Goal: Information Seeking & Learning: Learn about a topic

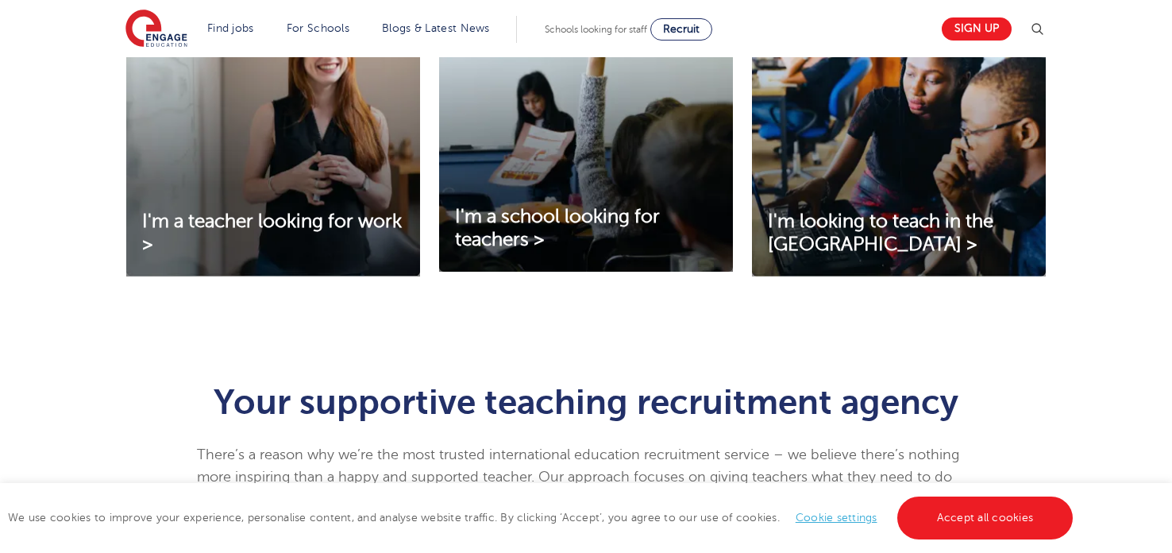
scroll to position [620, 0]
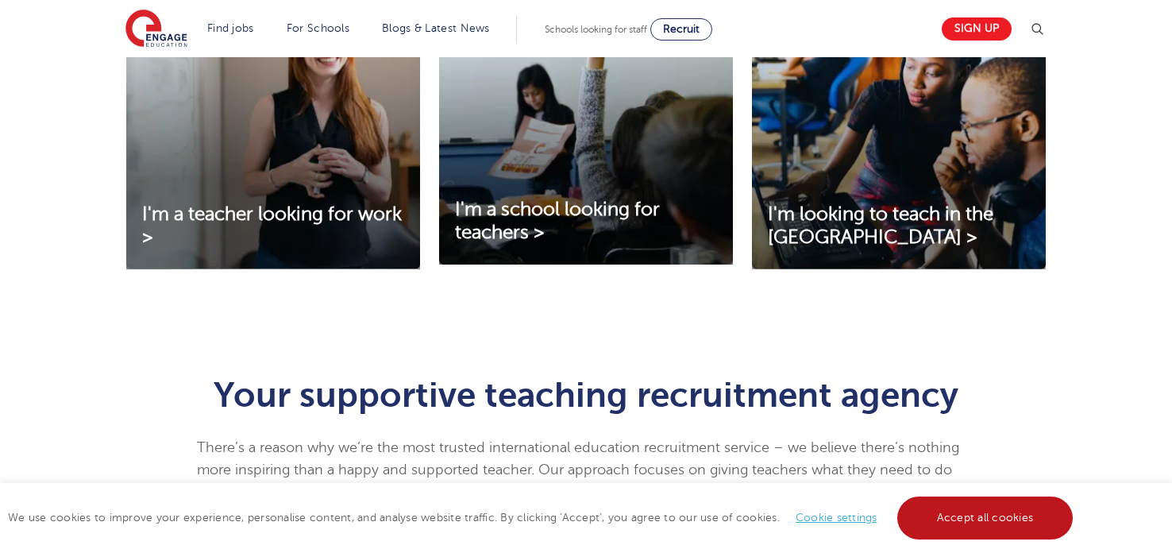
click at [947, 517] on link "Accept all cookies" at bounding box center [985, 517] width 176 height 43
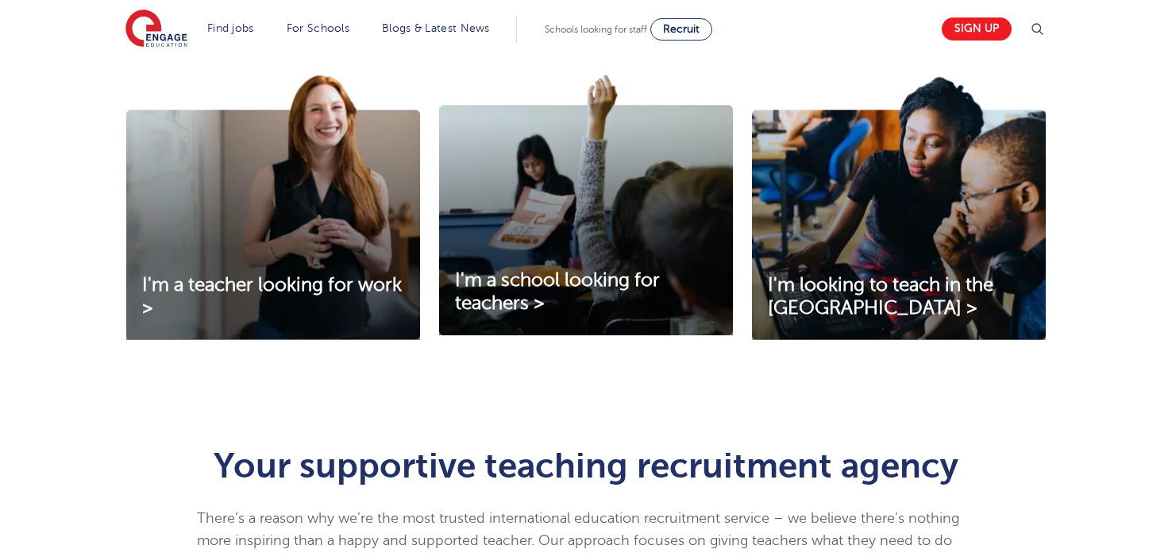
scroll to position [529, 0]
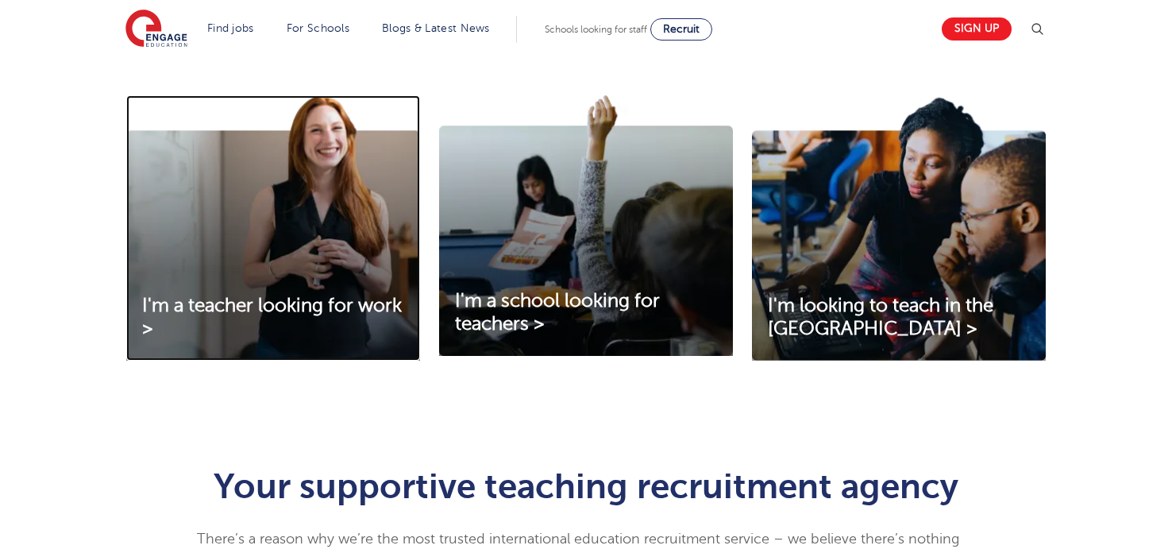
click at [332, 291] on img at bounding box center [273, 227] width 294 height 265
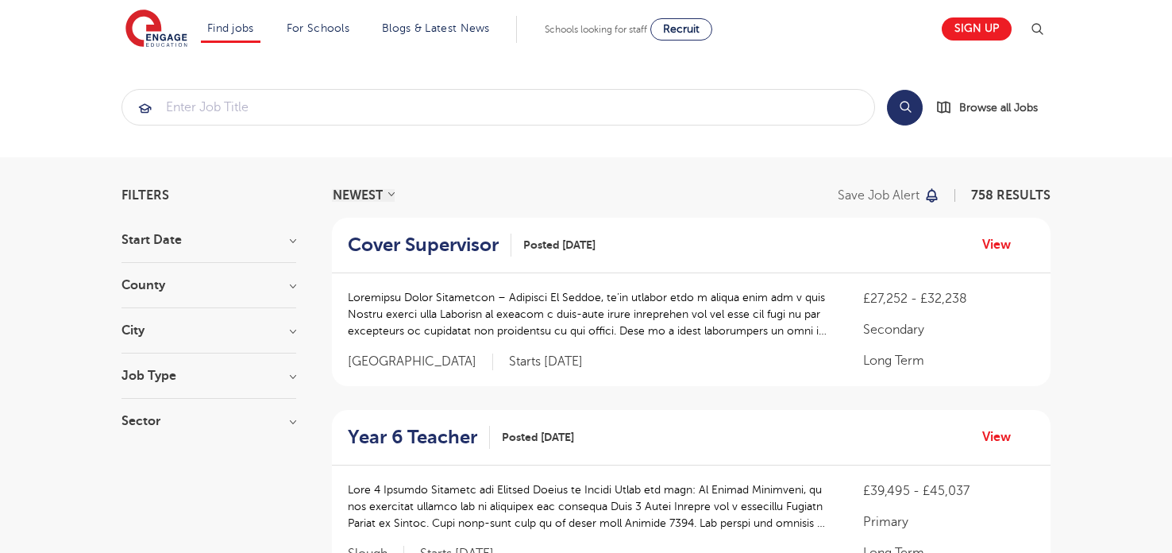
click at [250, 291] on div "County [GEOGRAPHIC_DATA] 546 [GEOGRAPHIC_DATA] 119 [GEOGRAPHIC_DATA] 38 [GEOGRA…" at bounding box center [209, 293] width 175 height 29
click at [294, 282] on h3 "County" at bounding box center [209, 285] width 175 height 13
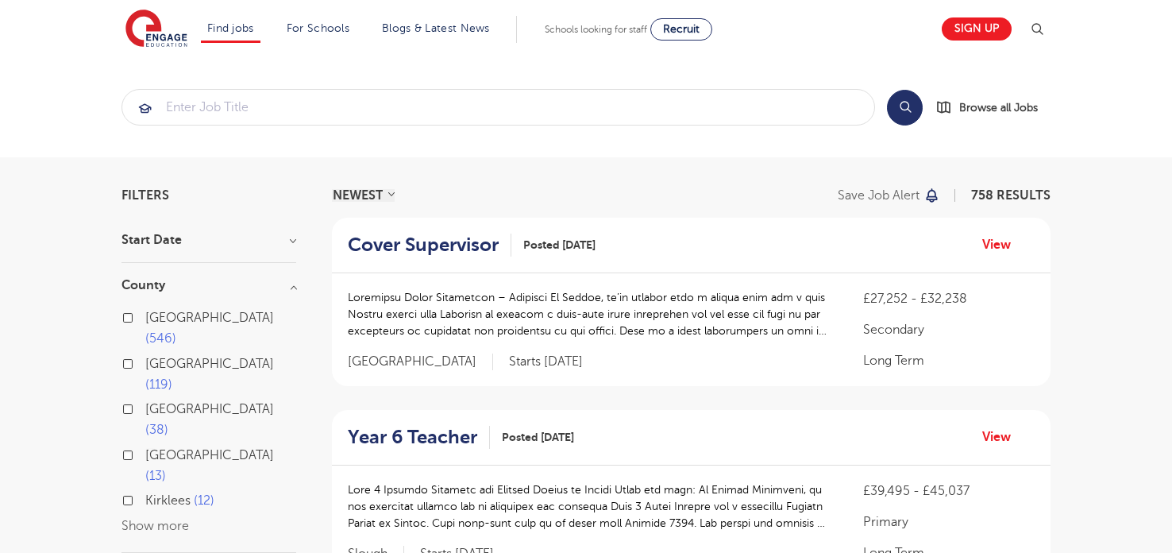
click at [156, 322] on span "[GEOGRAPHIC_DATA]" at bounding box center [209, 318] width 129 height 14
click at [156, 321] on input "London 546" at bounding box center [150, 316] width 10 height 10
checkbox input "true"
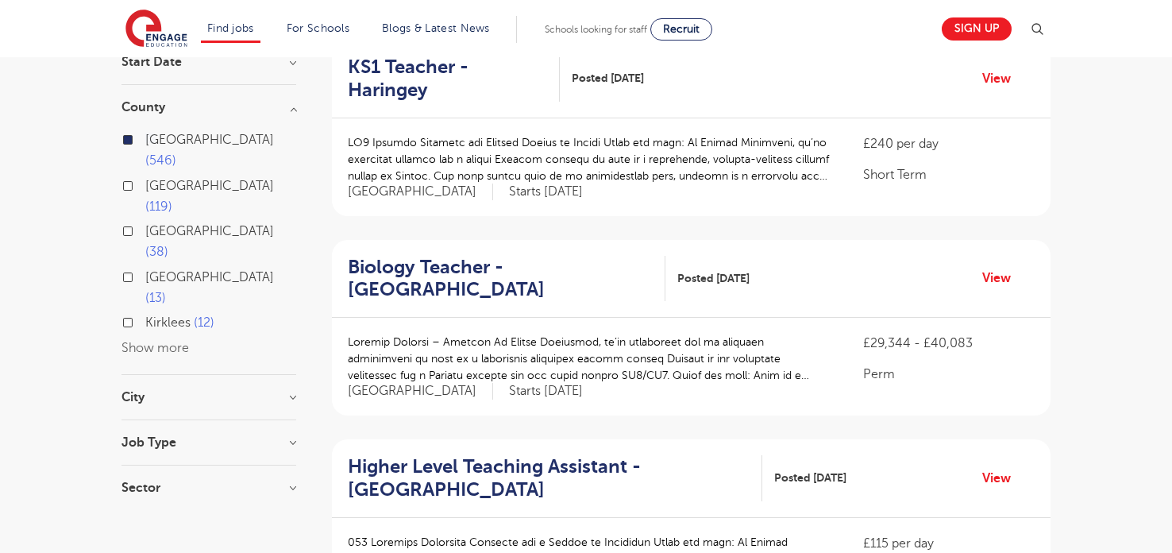
scroll to position [181, 0]
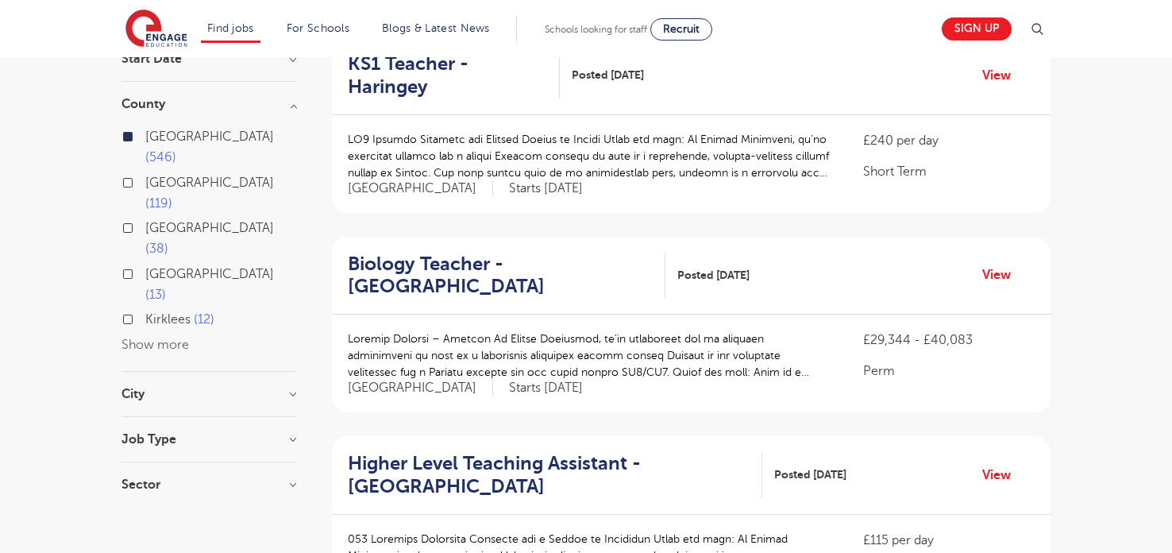
click at [289, 388] on h3 "City" at bounding box center [209, 394] width 175 height 13
click at [147, 543] on button "Show more" at bounding box center [156, 550] width 68 height 14
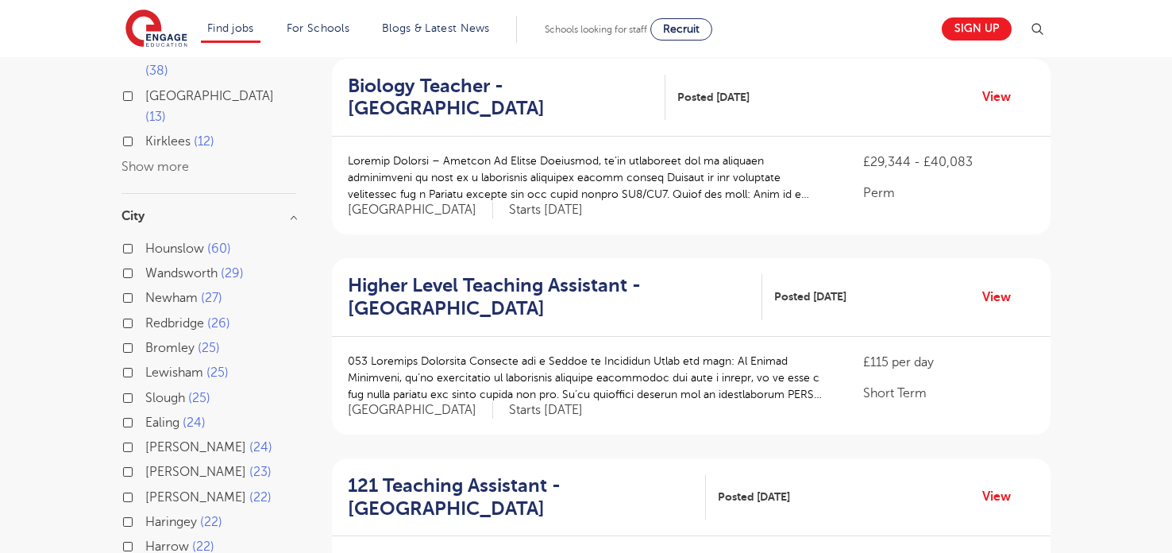
scroll to position [358, 0]
click at [145, 264] on label "Wandsworth 29" at bounding box center [194, 274] width 98 height 21
click at [145, 267] on input "Wandsworth 29" at bounding box center [150, 272] width 10 height 10
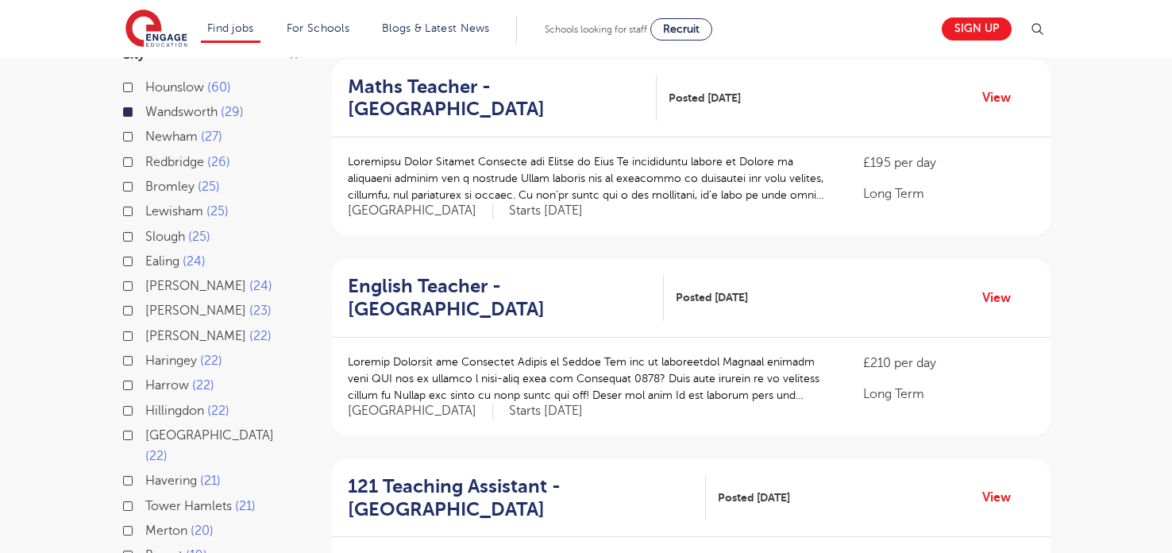
click at [145, 201] on label "Lewisham 25" at bounding box center [186, 211] width 83 height 21
click at [145, 204] on input "Lewisham 25" at bounding box center [150, 209] width 10 height 10
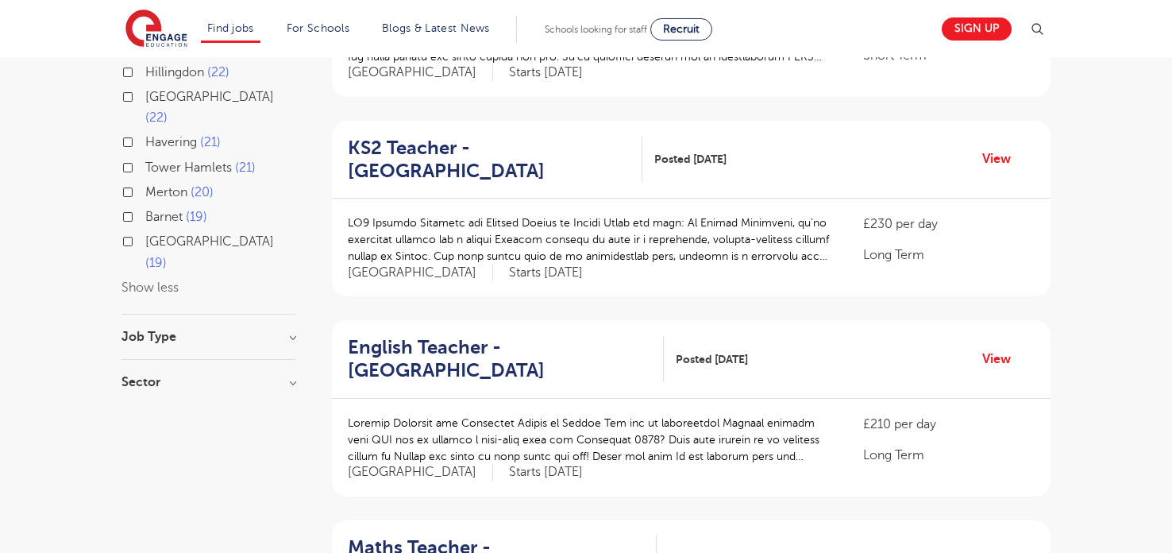
scroll to position [717, 0]
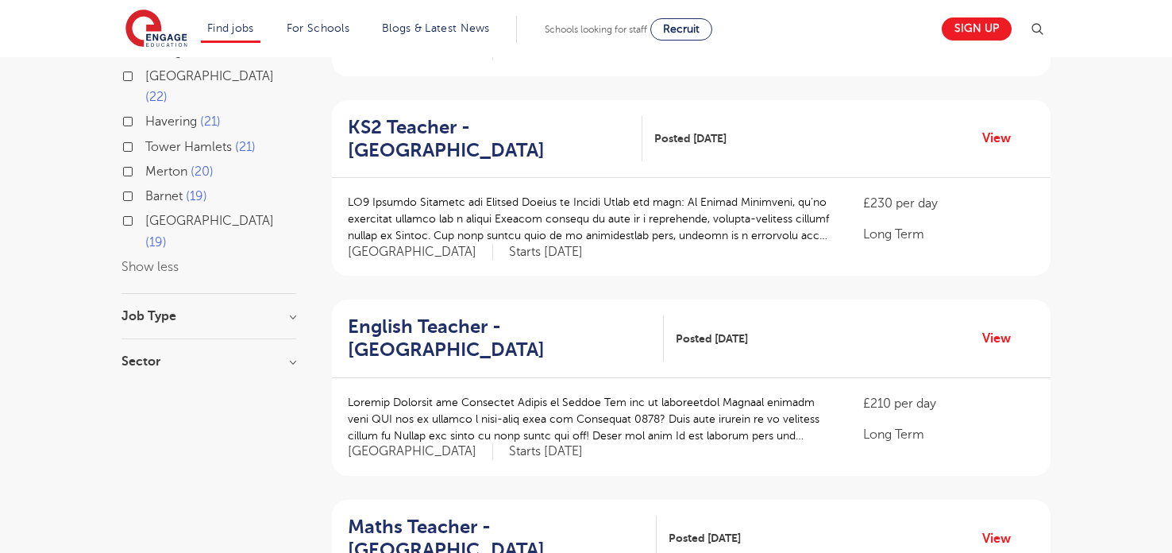
click at [199, 310] on h3 "Job Type" at bounding box center [209, 316] width 175 height 13
click at [289, 371] on h3 "Sector" at bounding box center [209, 377] width 175 height 13
click at [294, 310] on h3 "Job Type" at bounding box center [209, 316] width 175 height 13
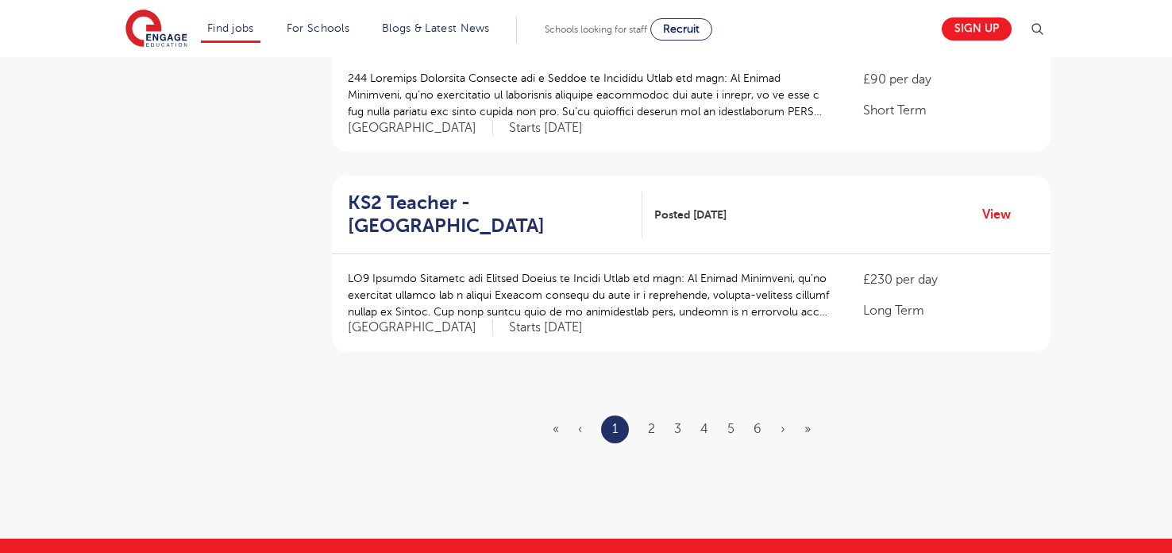
scroll to position [1842, 0]
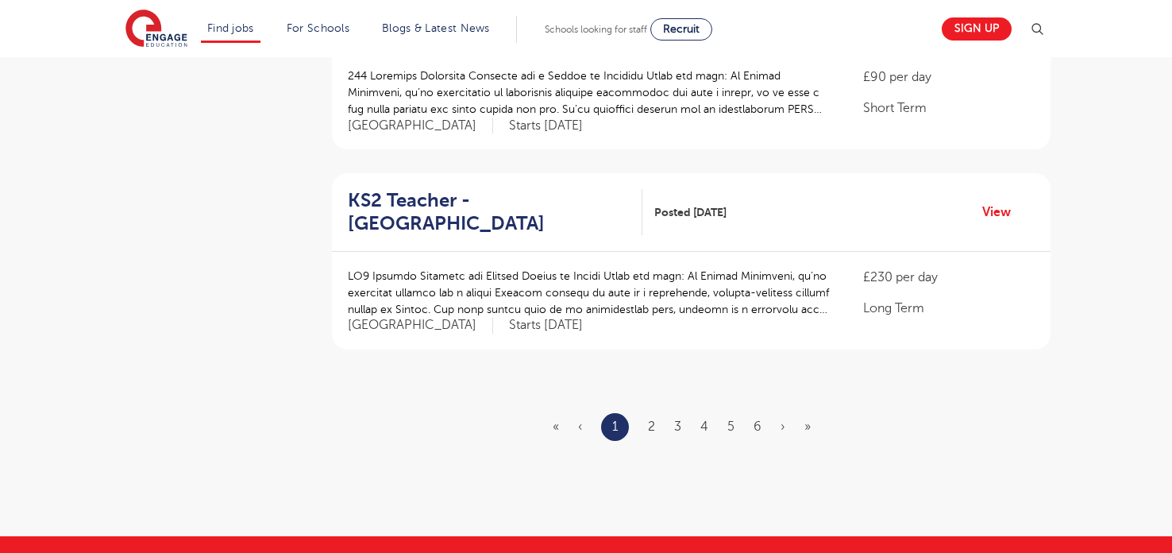
click at [656, 413] on ul "« ‹ 1 2 3 4 5 6 › »" at bounding box center [691, 427] width 277 height 28
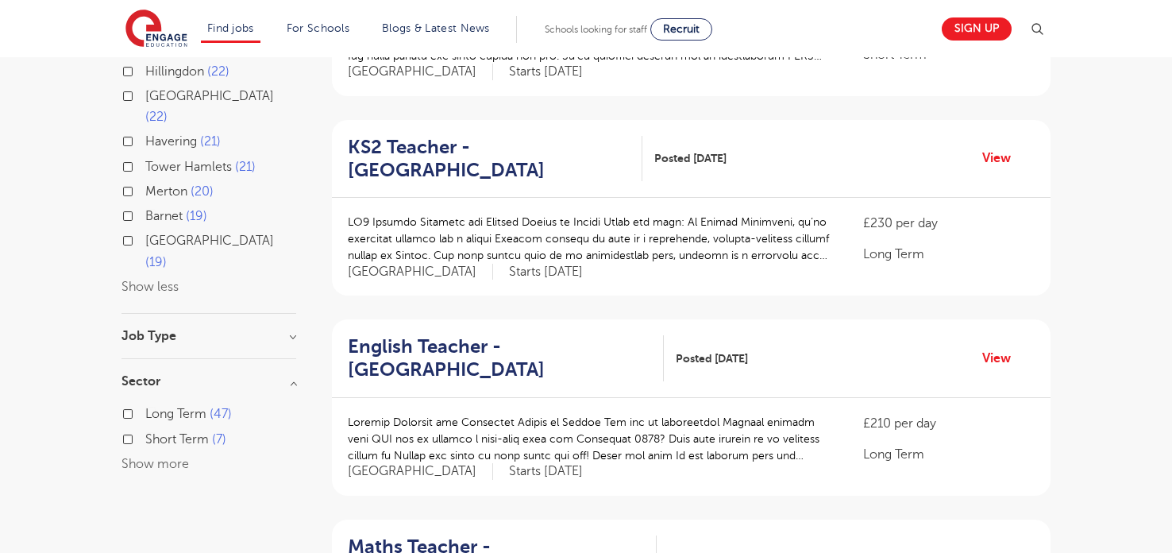
scroll to position [694, 0]
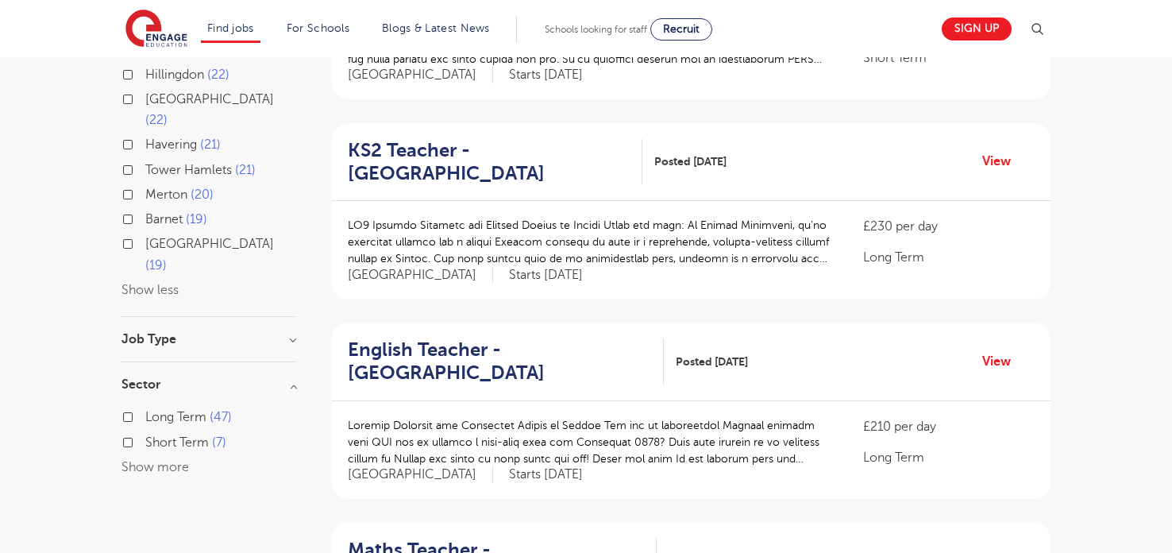
click at [179, 435] on span "Short Term" at bounding box center [177, 442] width 64 height 14
click at [156, 435] on input "Short Term 7" at bounding box center [150, 440] width 10 height 10
checkbox input "true"
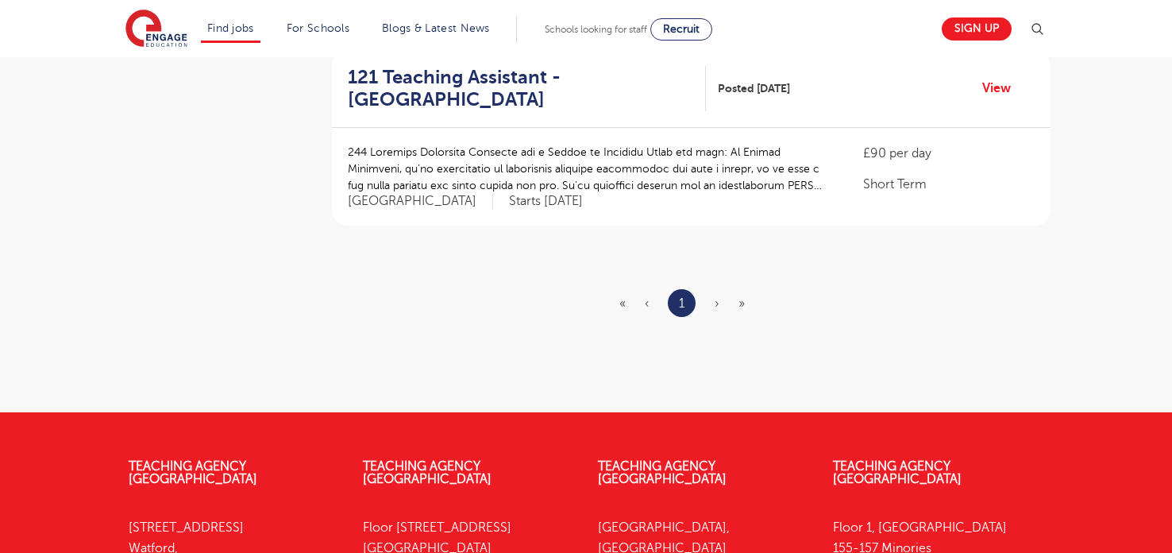
scroll to position [1371, 0]
